Goal: Information Seeking & Learning: Learn about a topic

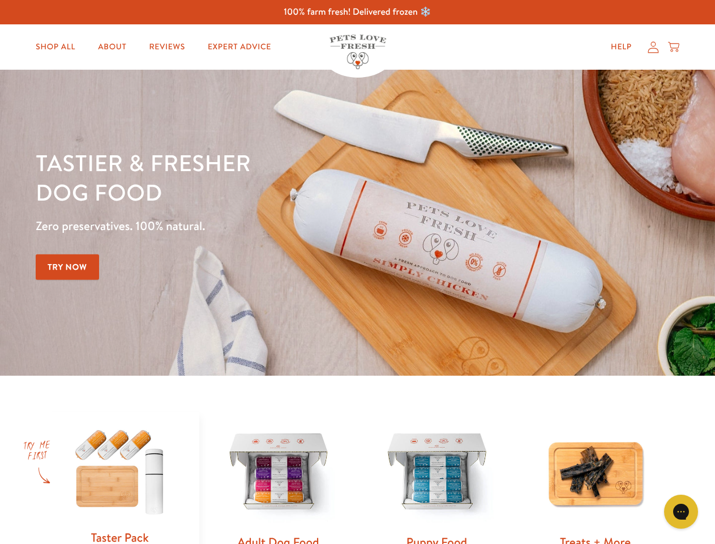
click at [357, 272] on div "Tastier & fresher dog food Zero preservatives. 100% natural. Try Now" at bounding box center [250, 223] width 429 height 150
click at [681, 511] on icon "Gorgias live chat" at bounding box center [681, 511] width 11 height 11
